Goal: Communication & Community: Answer question/provide support

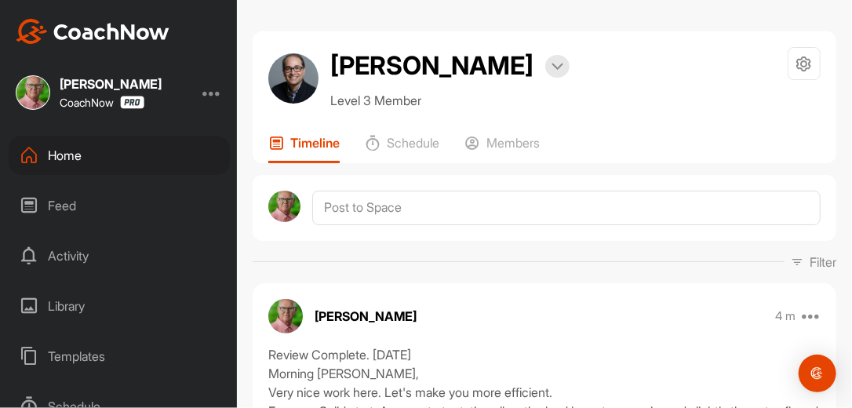
scroll to position [4091, 0]
click at [75, 154] on div "Home" at bounding box center [119, 155] width 221 height 39
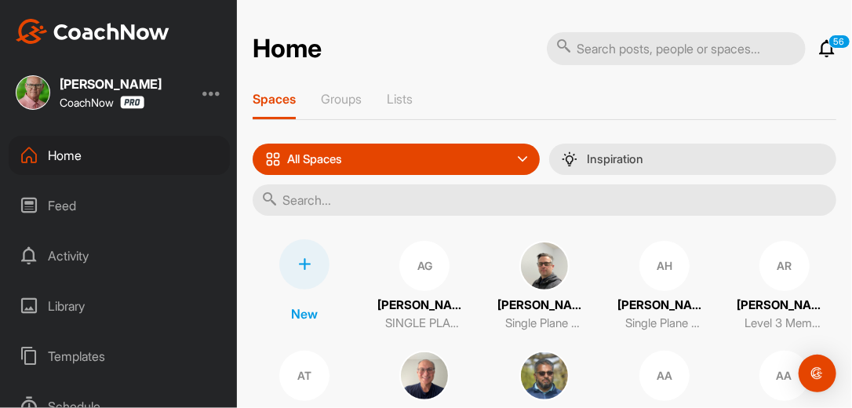
click at [72, 202] on div "Feed" at bounding box center [119, 205] width 221 height 39
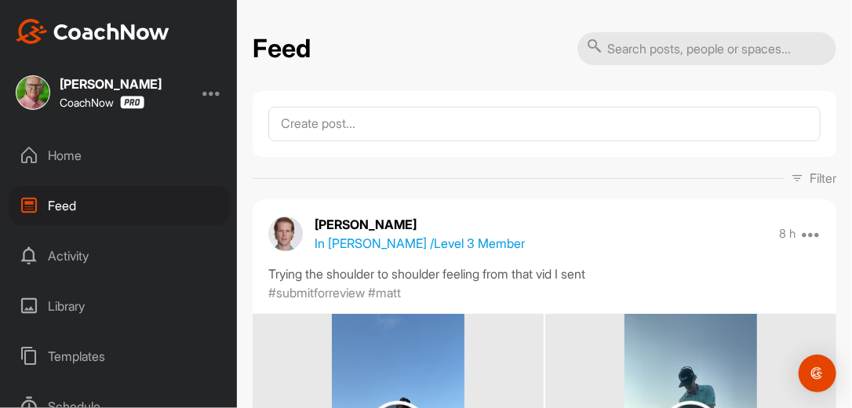
click at [791, 173] on icon at bounding box center [797, 178] width 13 height 13
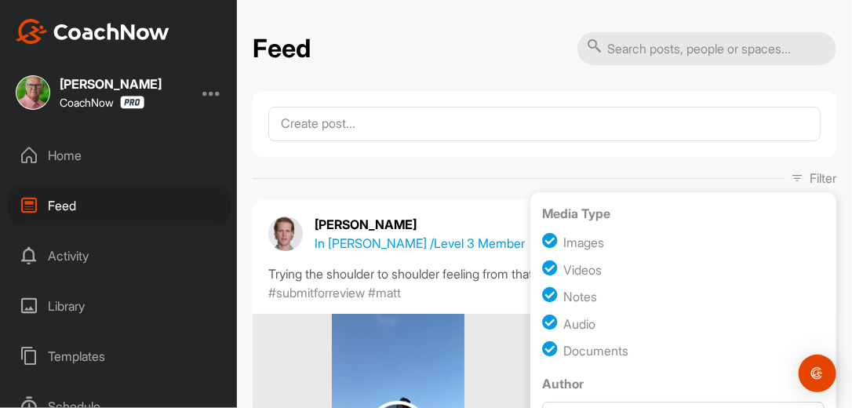
click at [543, 296] on input "checkbox" at bounding box center [552, 296] width 21 height 21
checkbox input "false"
click at [542, 347] on input "checkbox" at bounding box center [552, 350] width 21 height 21
checkbox input "false"
click at [542, 322] on input "checkbox" at bounding box center [552, 323] width 21 height 21
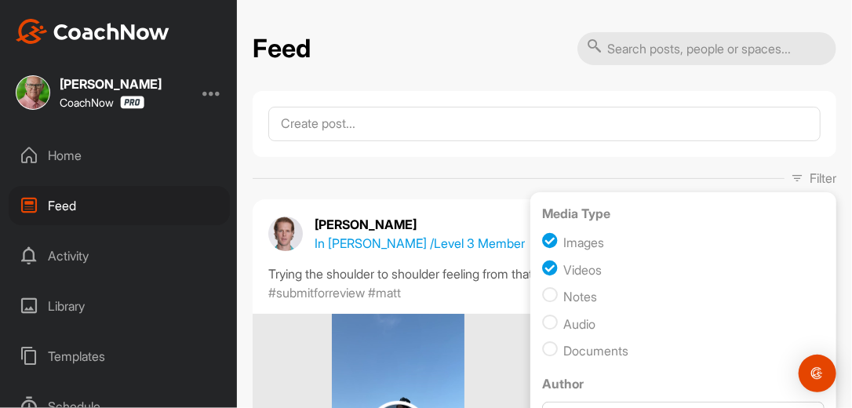
checkbox input "false"
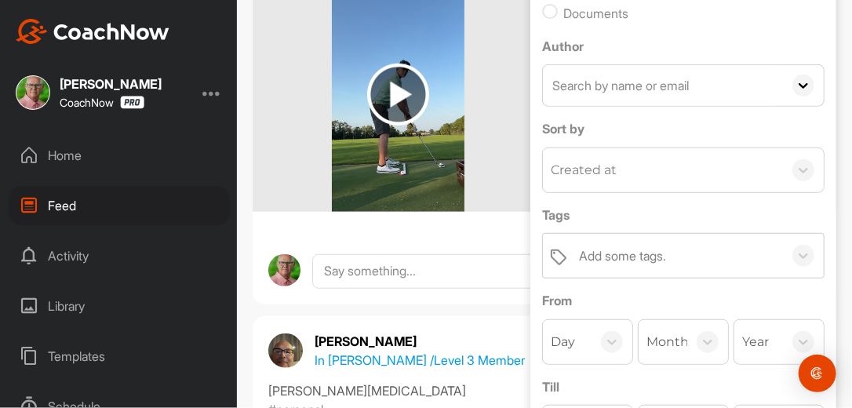
scroll to position [376, 0]
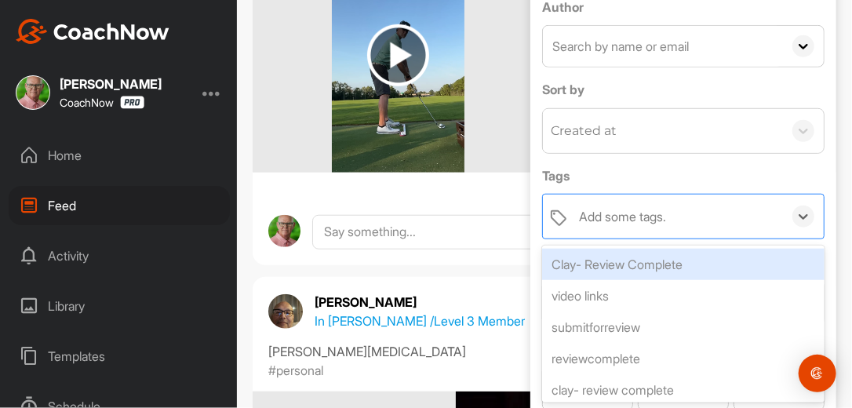
click at [653, 207] on div "Add some tags." at bounding box center [622, 216] width 87 height 19
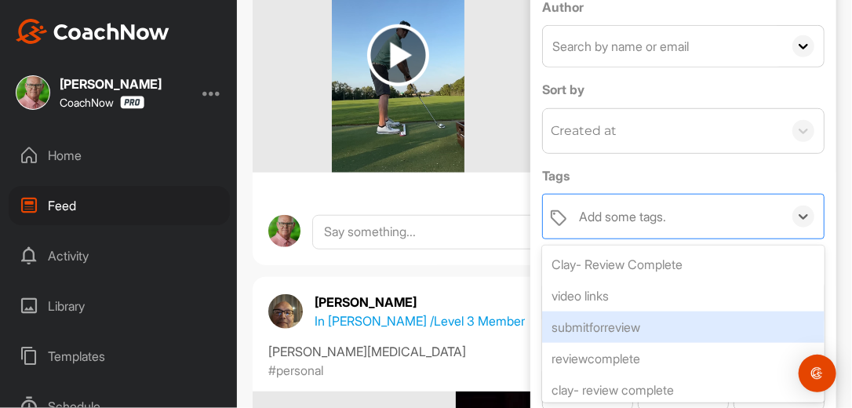
click at [640, 326] on div "submitforreview" at bounding box center [683, 326] width 282 height 31
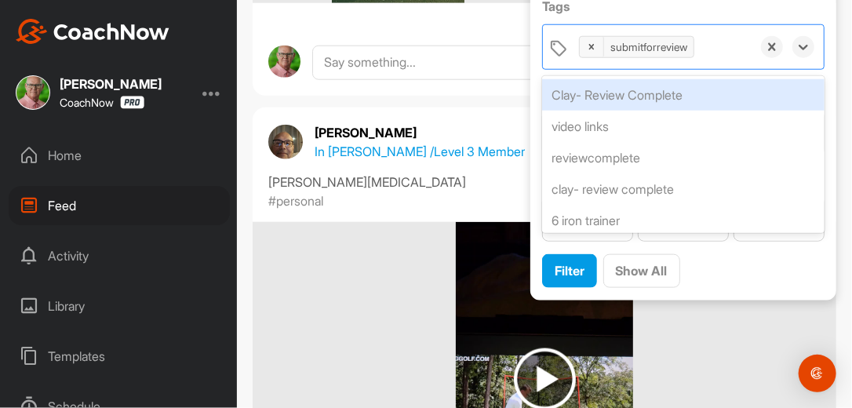
scroll to position [580, 0]
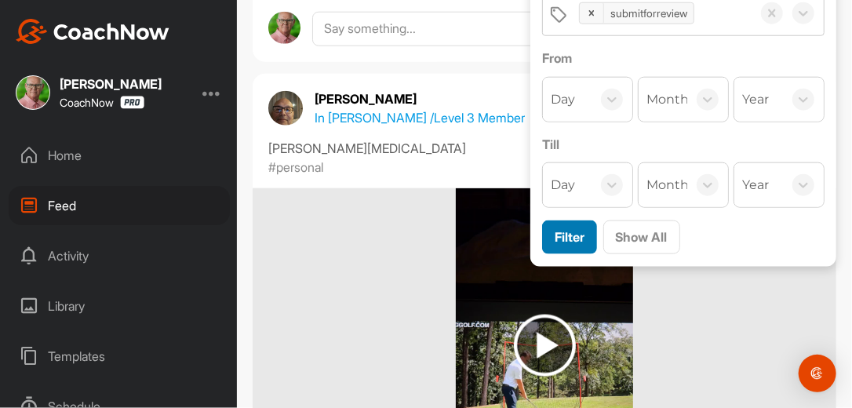
click at [558, 232] on span "Filter" at bounding box center [569, 237] width 30 height 16
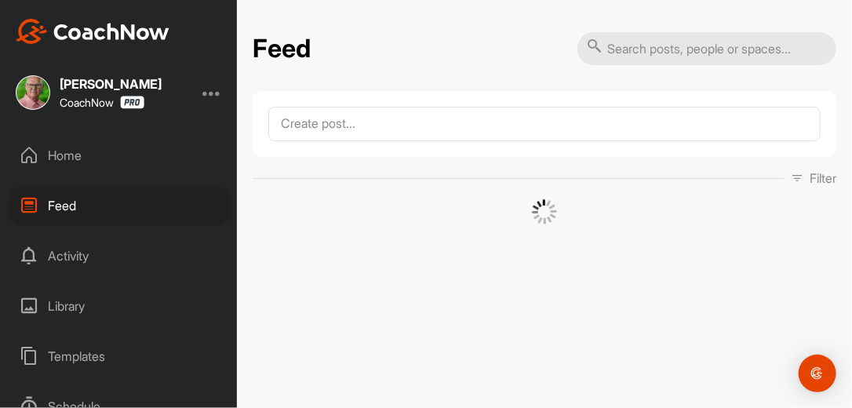
scroll to position [0, 0]
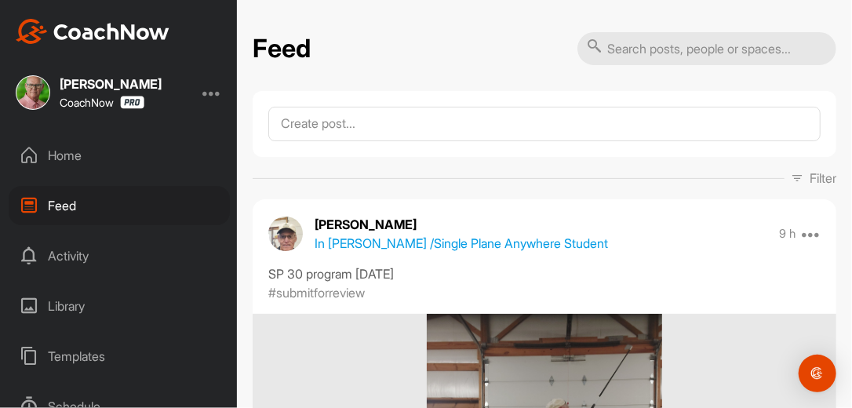
click at [574, 170] on div "Filter Media Type Images Videos Notes Audio Documents Author Bob Borchers reb83…" at bounding box center [545, 178] width 584 height 19
click at [708, 173] on div "Filter Media Type Images Videos Notes Audio Documents Author Bob Borchers reb83…" at bounding box center [545, 178] width 584 height 19
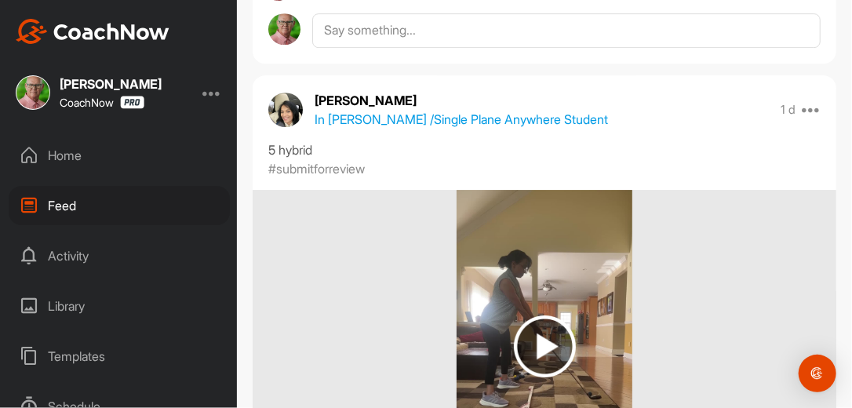
scroll to position [12429, 0]
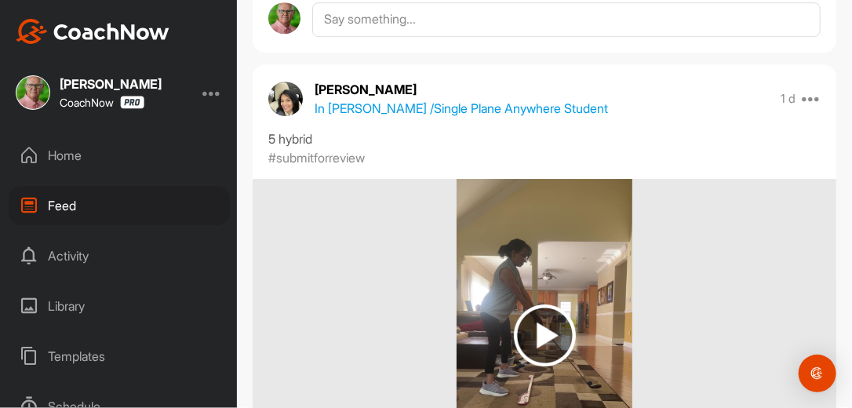
click at [60, 154] on div "Home" at bounding box center [119, 155] width 221 height 39
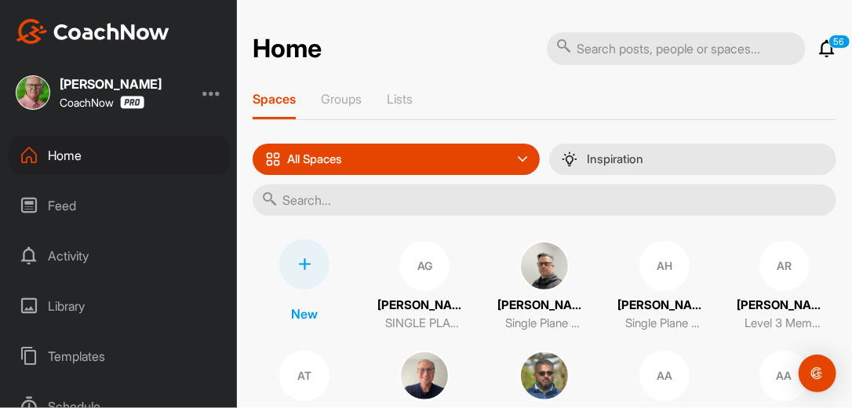
click at [67, 205] on div "Feed" at bounding box center [119, 205] width 221 height 39
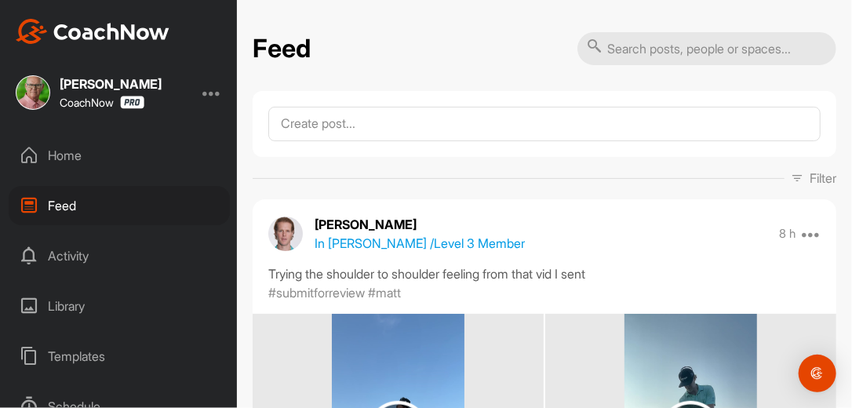
click at [816, 181] on p "Filter" at bounding box center [822, 178] width 27 height 19
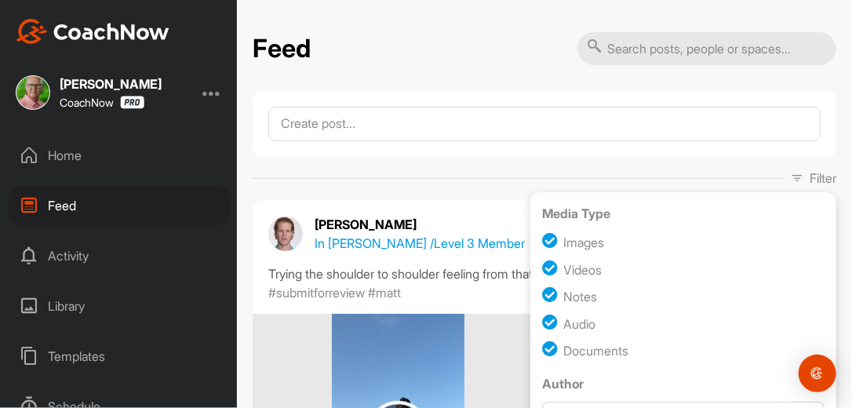
click at [474, 28] on div "Feed Filter Media Type Images Videos Notes Audio Documents Author [PERSON_NAME]…" at bounding box center [544, 204] width 615 height 408
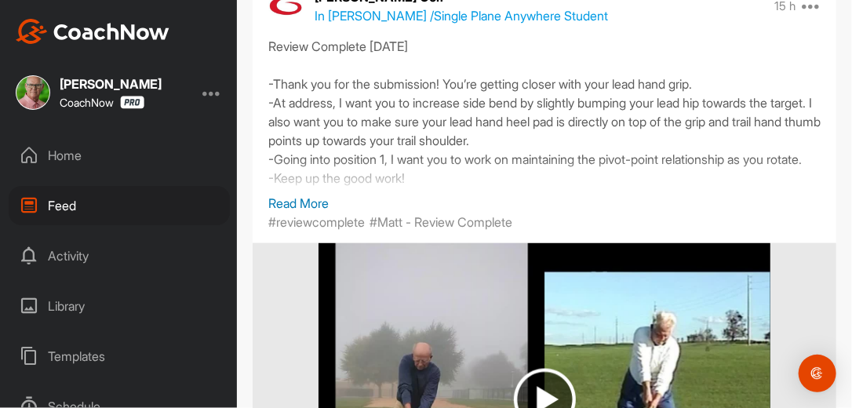
scroll to position [19830, 0]
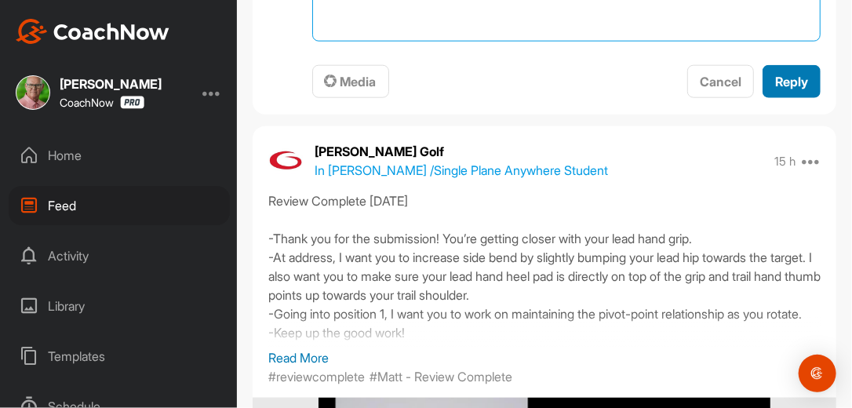
type textarea "[PERSON_NAME], Please tag your videos as either #personal, for your feedback, o…"
click at [787, 99] on button "Reply" at bounding box center [791, 82] width 58 height 34
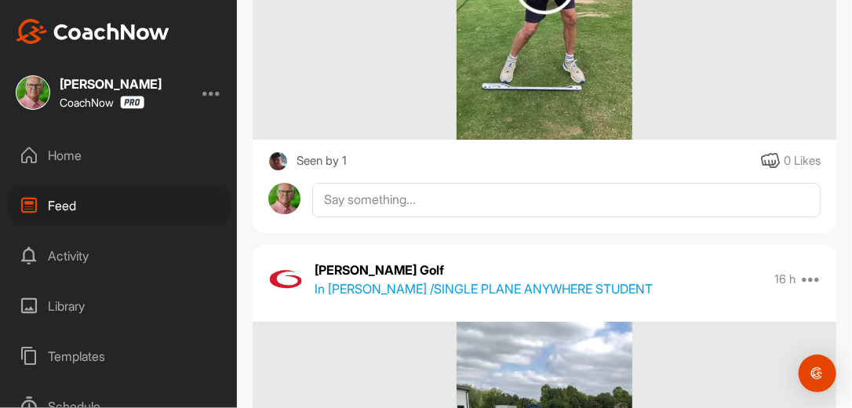
scroll to position [20915, 0]
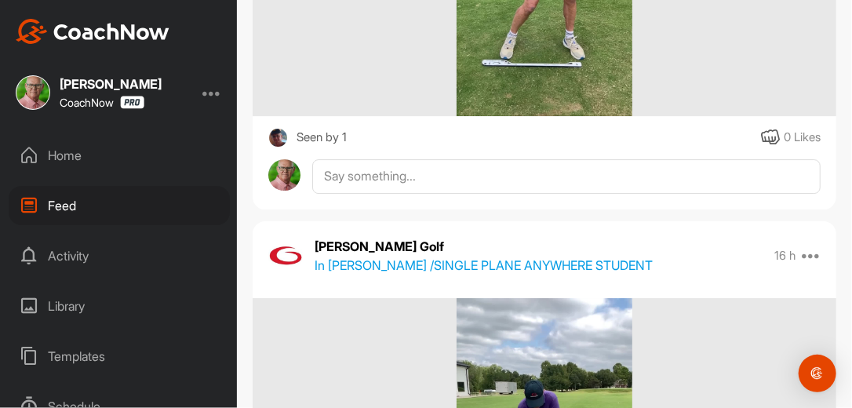
click at [278, 147] on img at bounding box center [278, 138] width 20 height 20
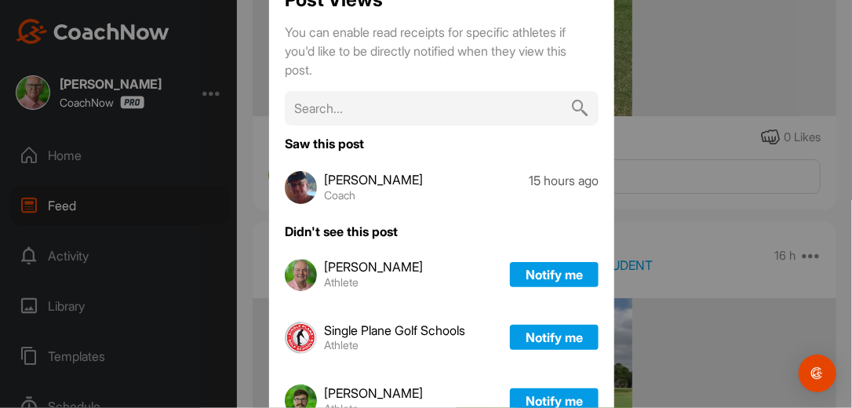
click at [737, 100] on div at bounding box center [426, 204] width 852 height 408
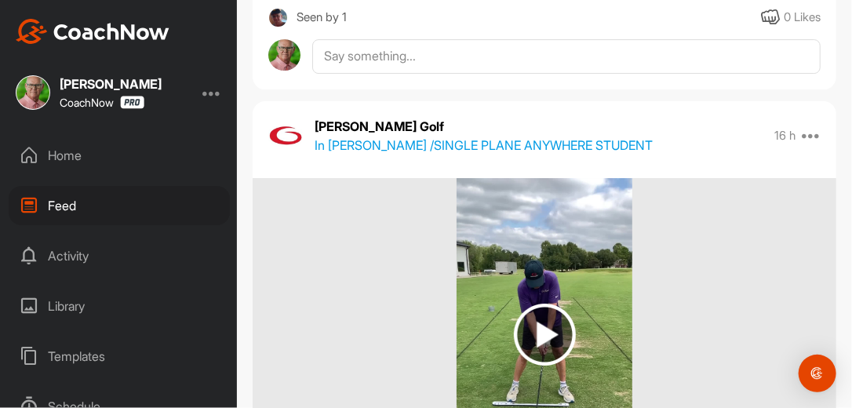
scroll to position [21095, 0]
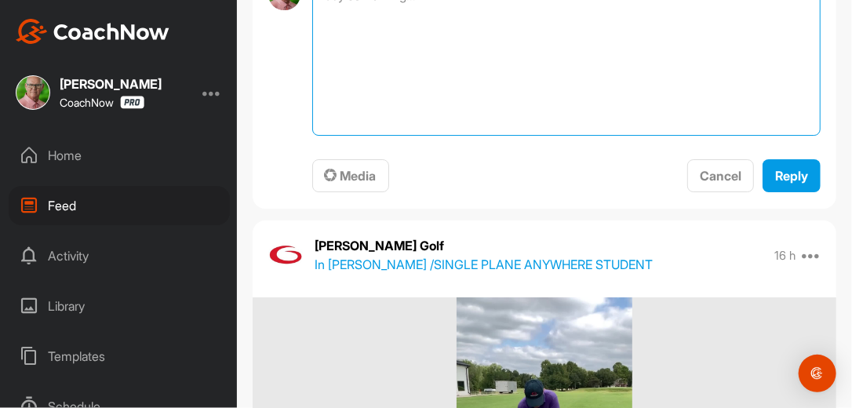
click at [467, 136] on textarea at bounding box center [566, 57] width 508 height 157
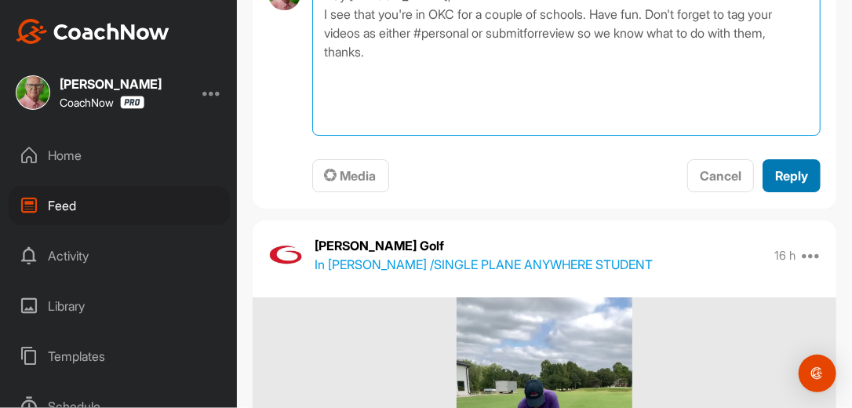
type textarea "Hey [PERSON_NAME], I see that you're in OKC for a couple of schools. Have fun. …"
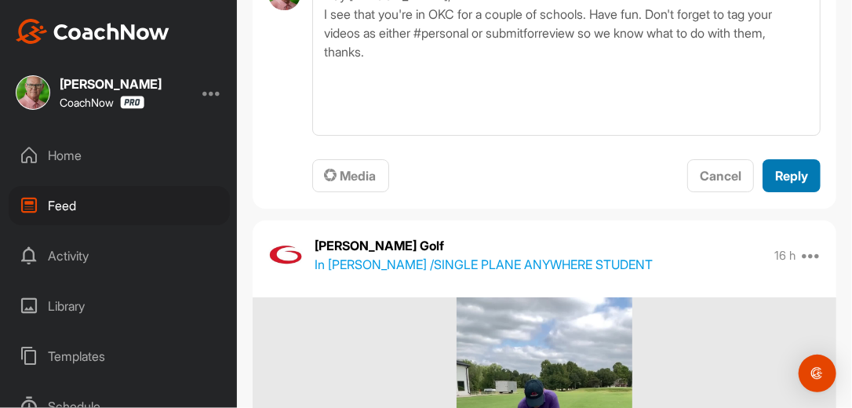
click at [780, 184] on span "Reply" at bounding box center [791, 176] width 33 height 16
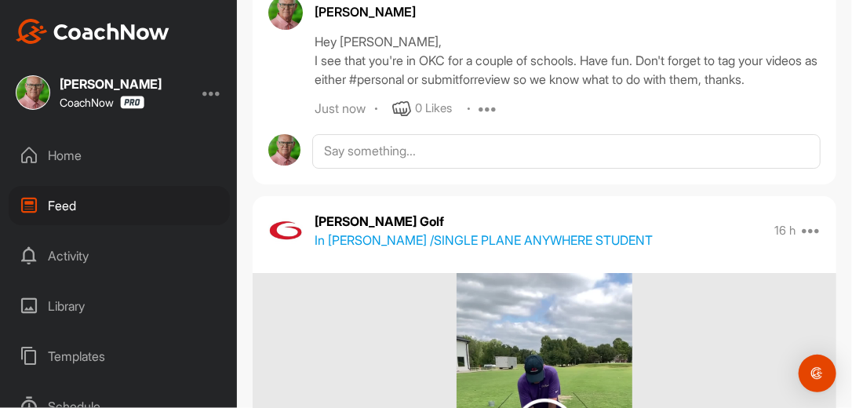
click at [491, 89] on div "Hey [PERSON_NAME], I see that you're in OKC for a couple of schools. Have fun. …" at bounding box center [567, 60] width 506 height 56
click at [488, 89] on div "Hey [PERSON_NAME], I see that you're in OKC for a couple of schools. Have fun. …" at bounding box center [567, 60] width 506 height 56
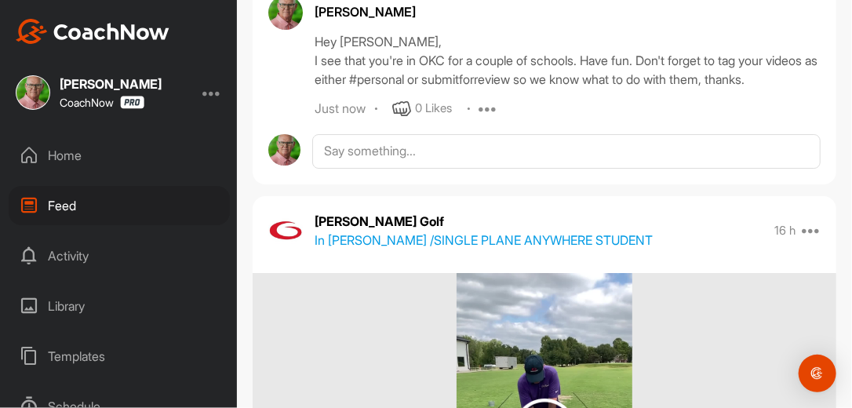
click at [507, 89] on div "Hey [PERSON_NAME], I see that you're in OKC for a couple of schools. Have fun. …" at bounding box center [567, 60] width 506 height 56
click at [381, 89] on div "Hey [PERSON_NAME], I see that you're in OKC for a couple of schools. Have fun. …" at bounding box center [567, 60] width 506 height 56
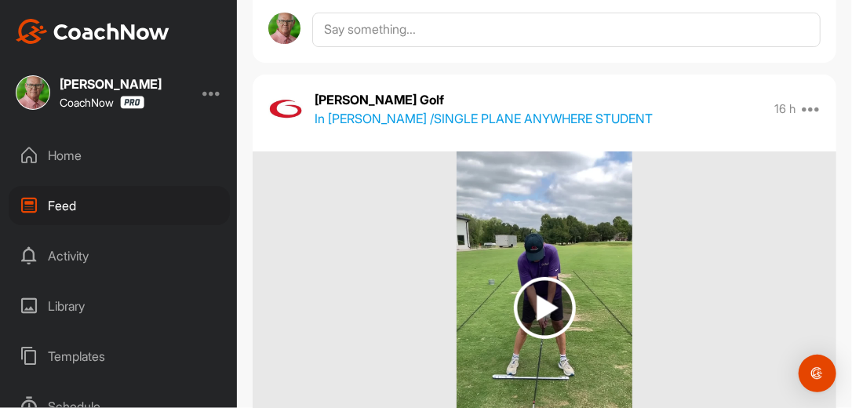
scroll to position [21155, 0]
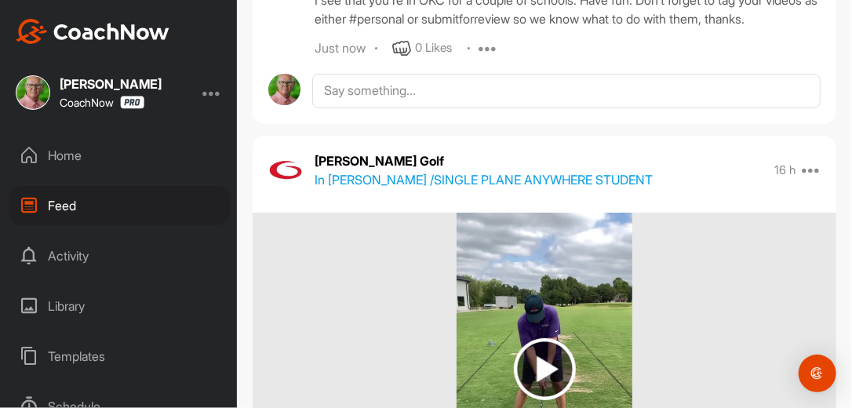
click at [489, 58] on icon at bounding box center [488, 48] width 19 height 19
click at [492, 109] on p "Edit" at bounding box center [485, 101] width 21 height 16
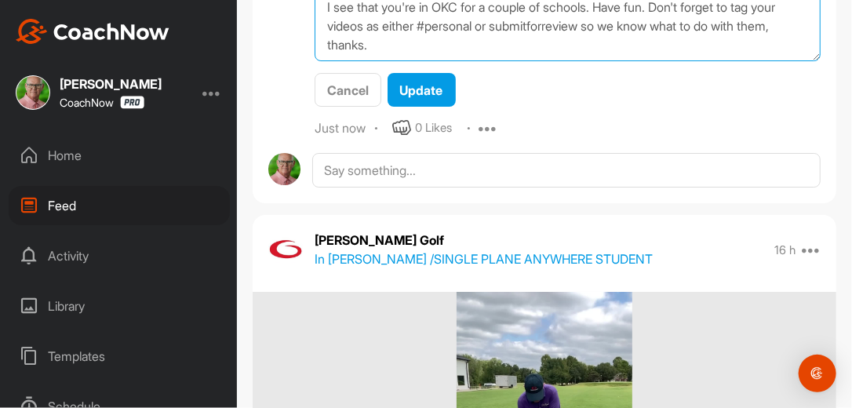
click at [534, 62] on textarea "Hey [PERSON_NAME], I see that you're in OKC for a couple of schools. Have fun. …" at bounding box center [567, 17] width 506 height 90
type textarea "Hey [PERSON_NAME], I see that you're in OKC for a couple of schools. Have fun. …"
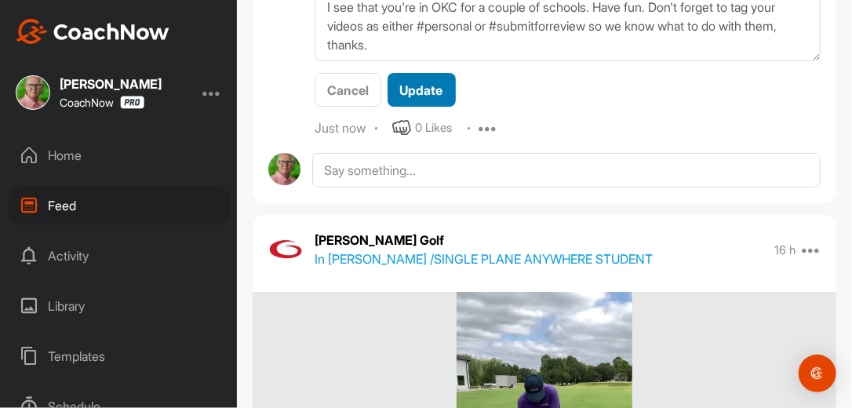
click at [406, 98] on span "Update" at bounding box center [421, 90] width 43 height 16
